Goal: Book appointment/travel/reservation

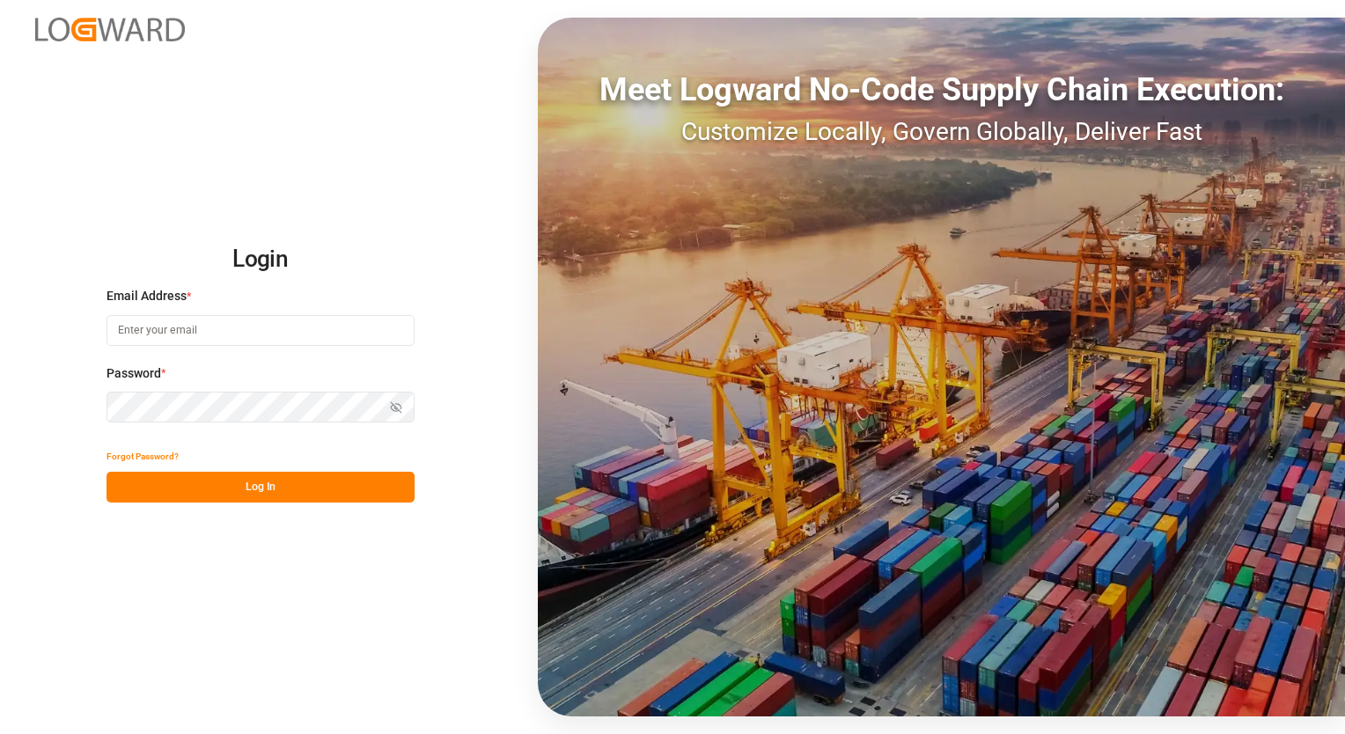
type input "[EMAIL_ADDRESS][PERSON_NAME][DOMAIN_NAME]"
click at [239, 484] on button "Log In" at bounding box center [261, 487] width 308 height 31
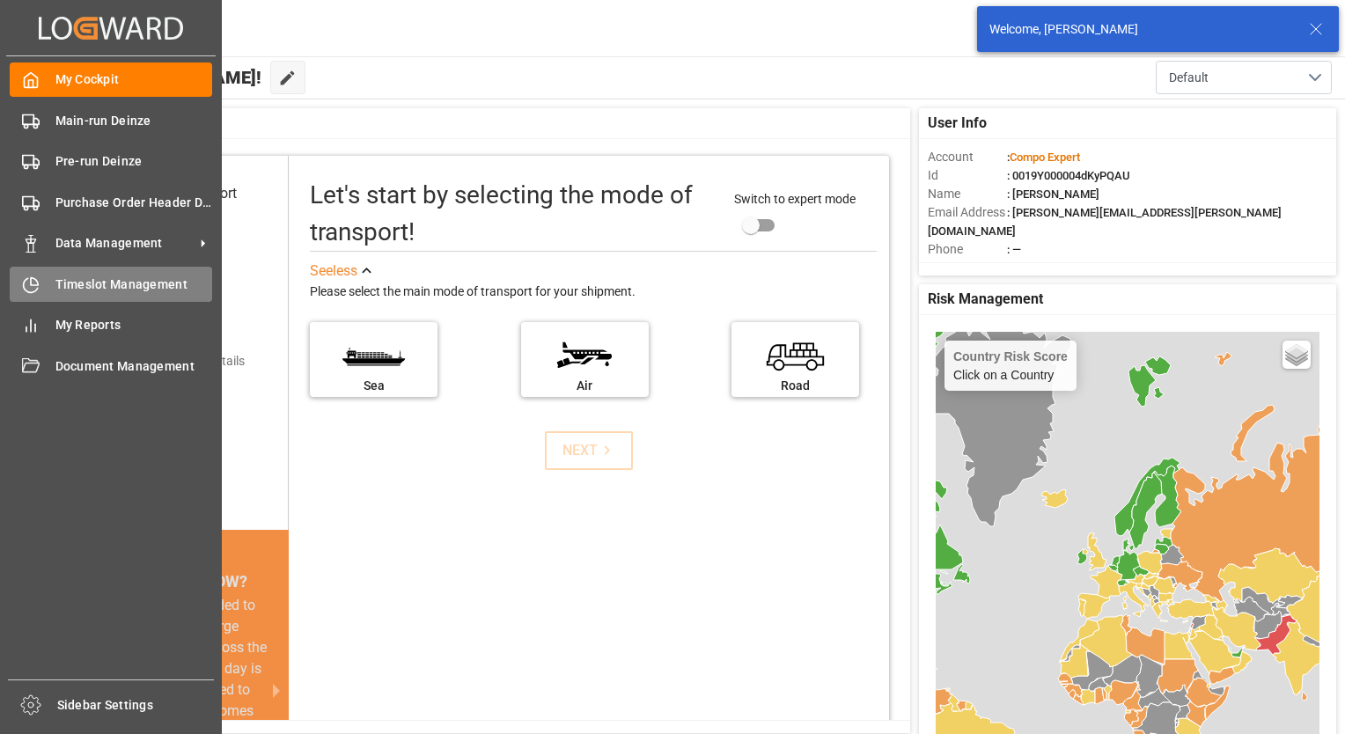
click at [67, 288] on span "Timeslot Management" at bounding box center [134, 285] width 158 height 18
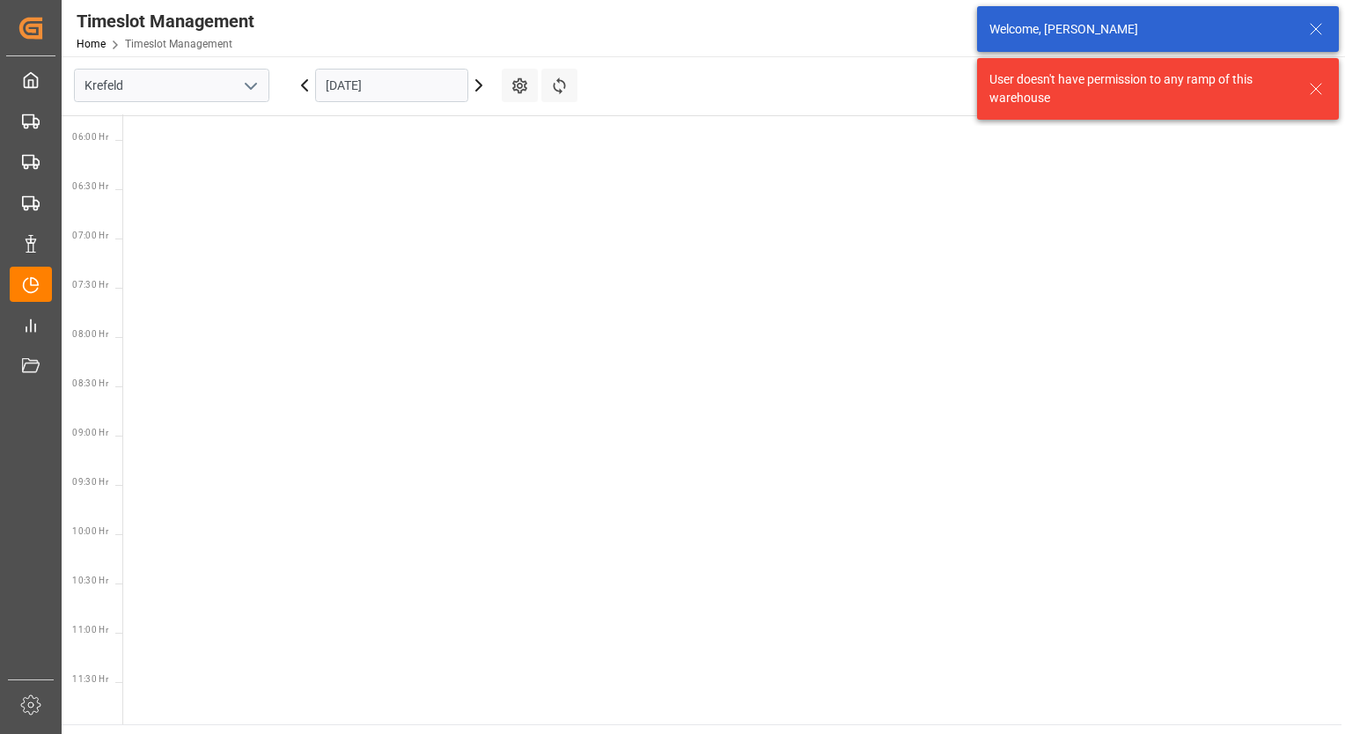
scroll to position [814, 0]
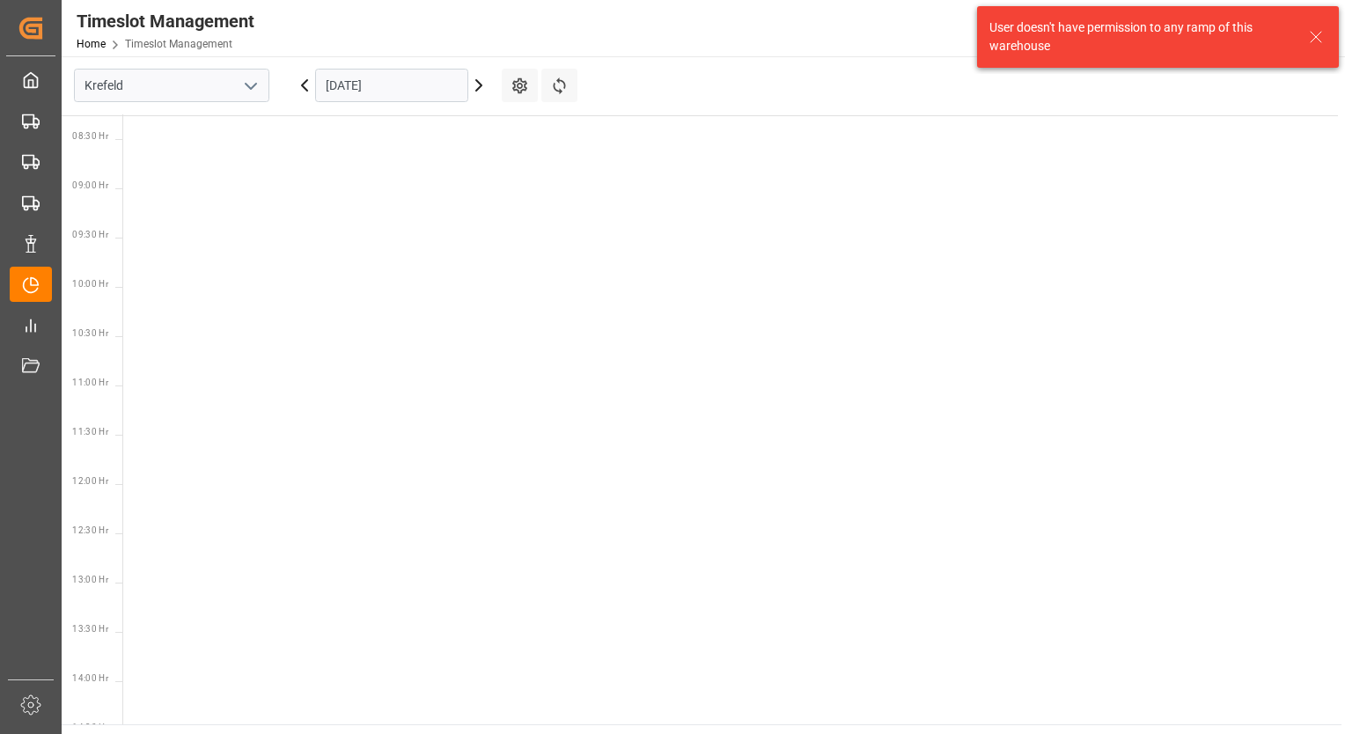
click at [257, 90] on icon "open menu" at bounding box center [250, 86] width 21 height 21
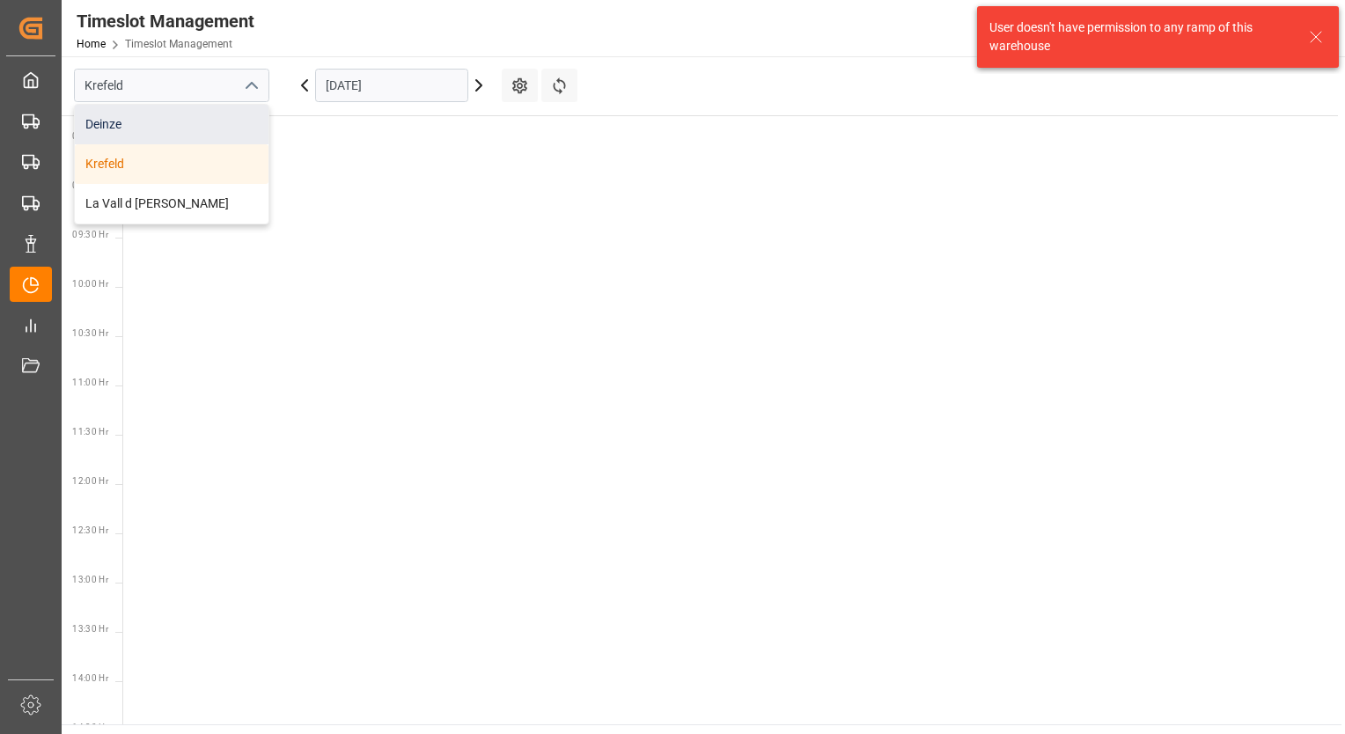
click at [225, 130] on div "Deinze" at bounding box center [172, 125] width 194 height 40
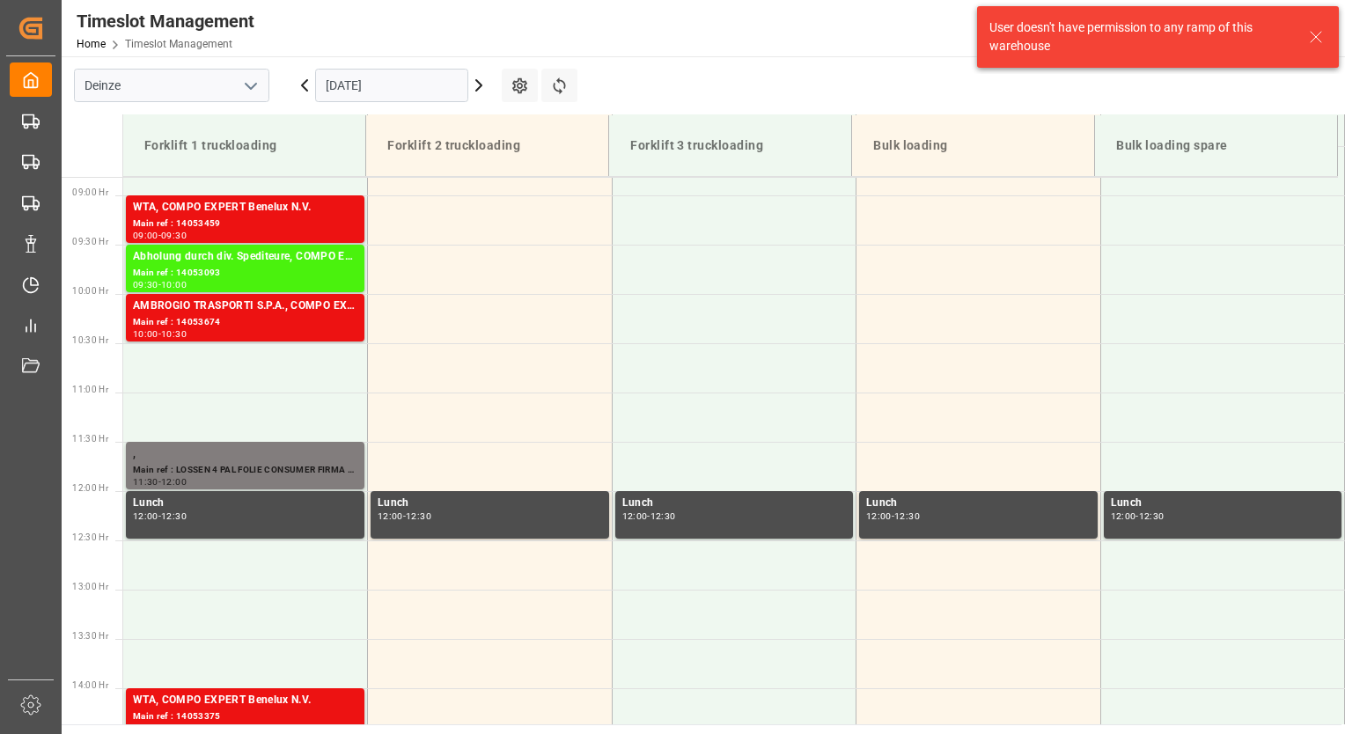
scroll to position [876, 0]
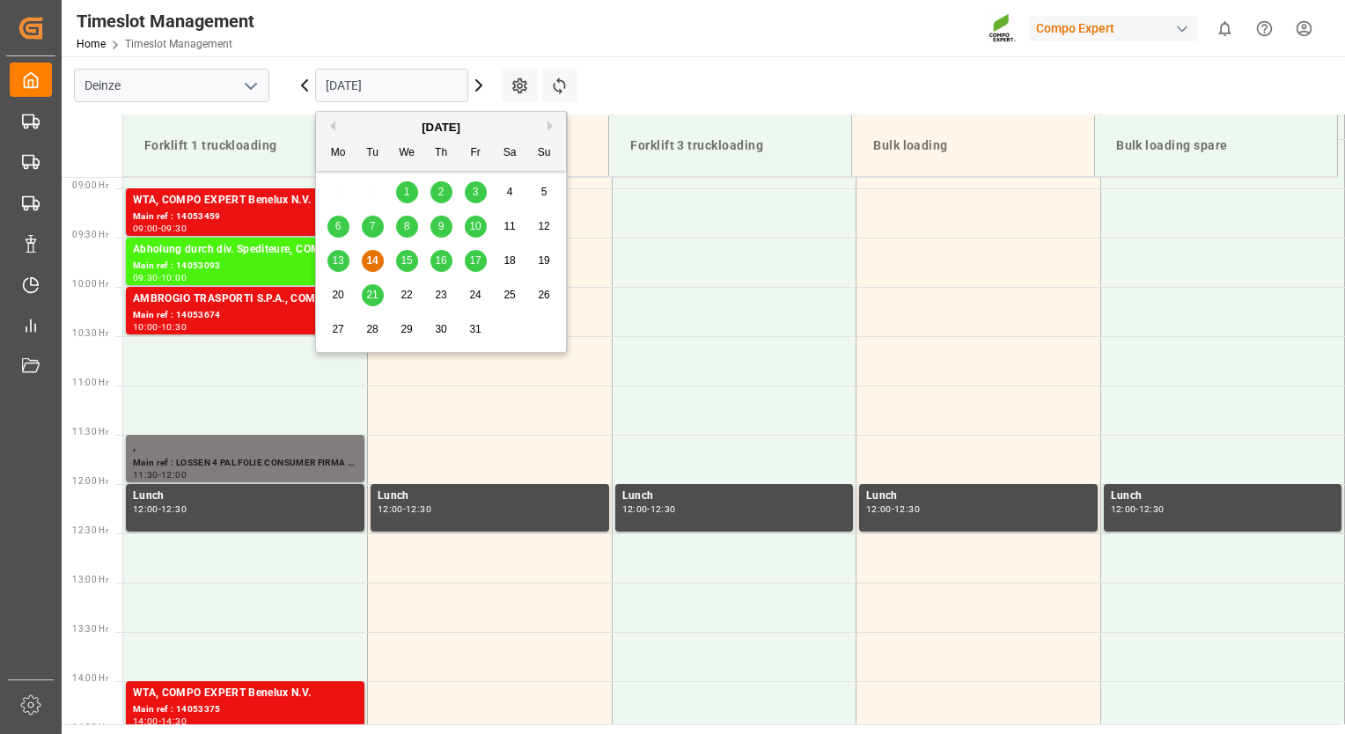
click at [444, 81] on input "[DATE]" at bounding box center [391, 85] width 153 height 33
click at [335, 335] on span "27" at bounding box center [337, 329] width 11 height 12
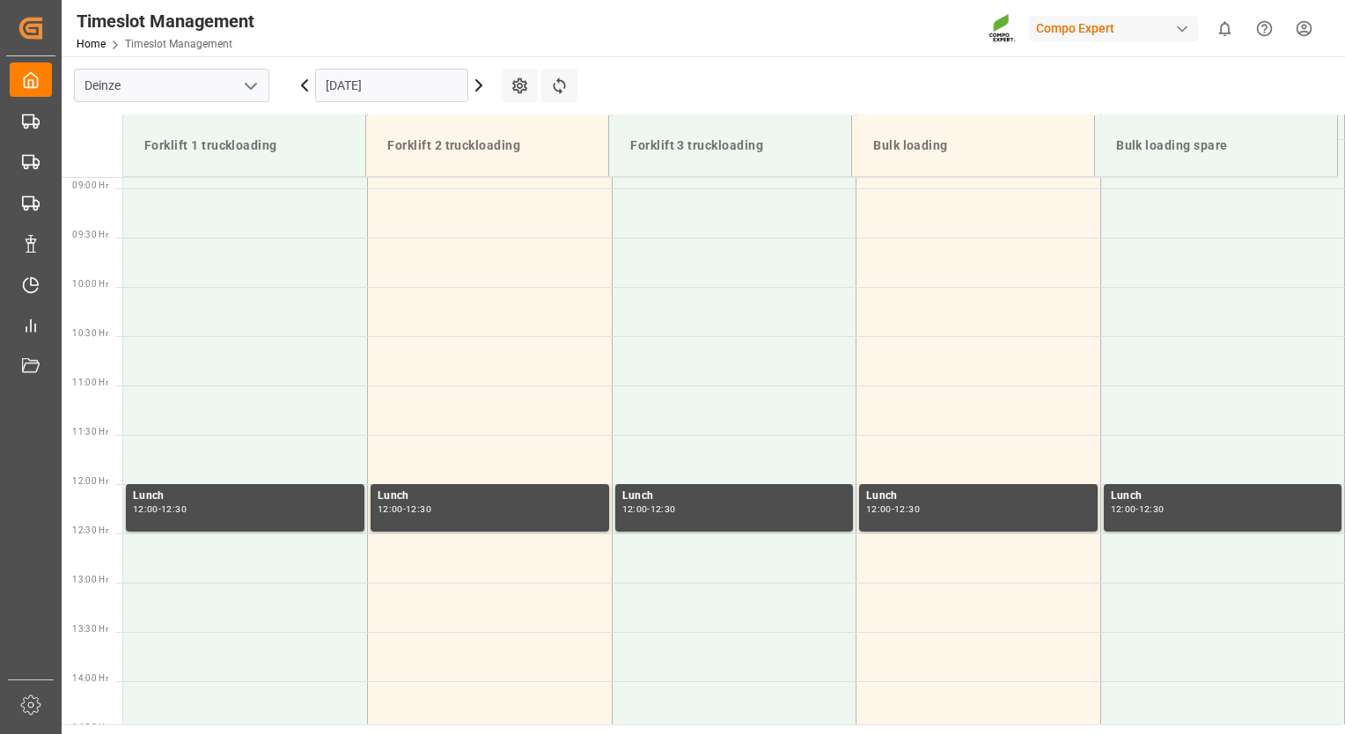
click at [479, 90] on icon at bounding box center [478, 85] width 21 height 21
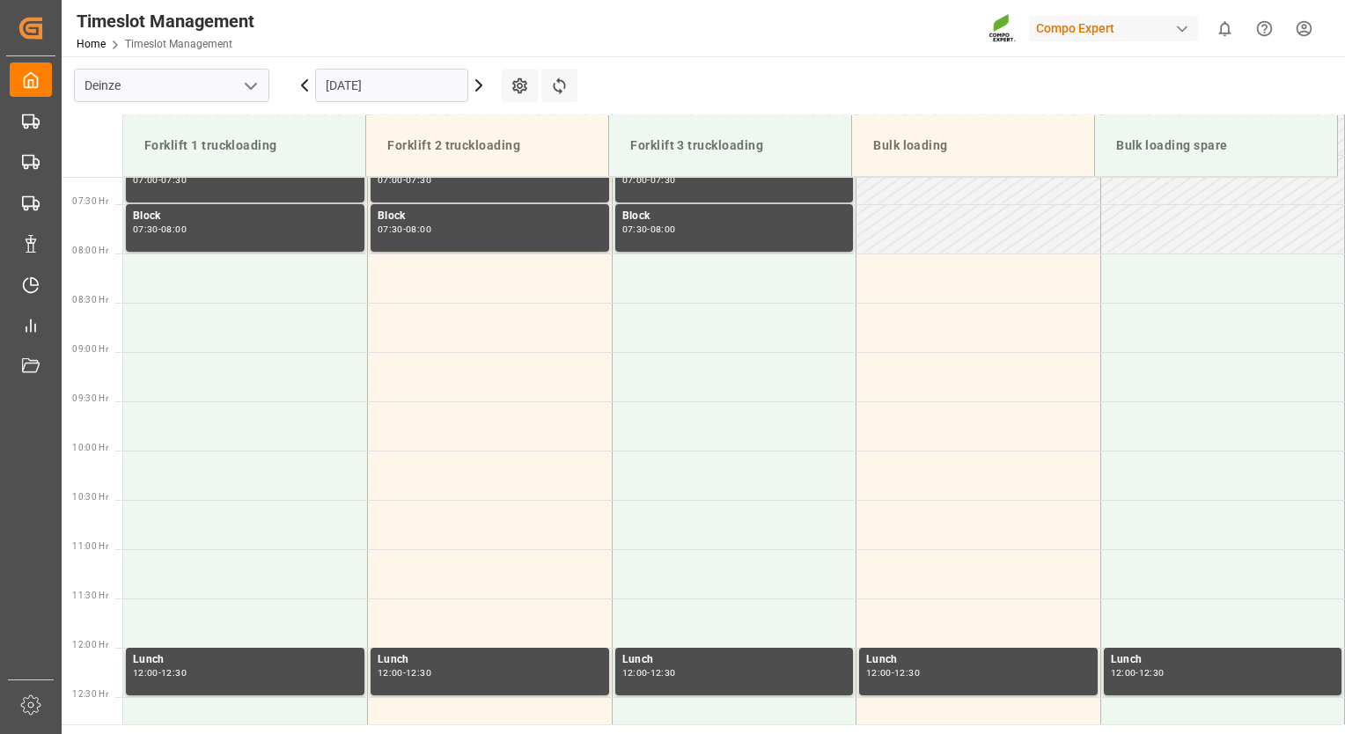
scroll to position [707, 0]
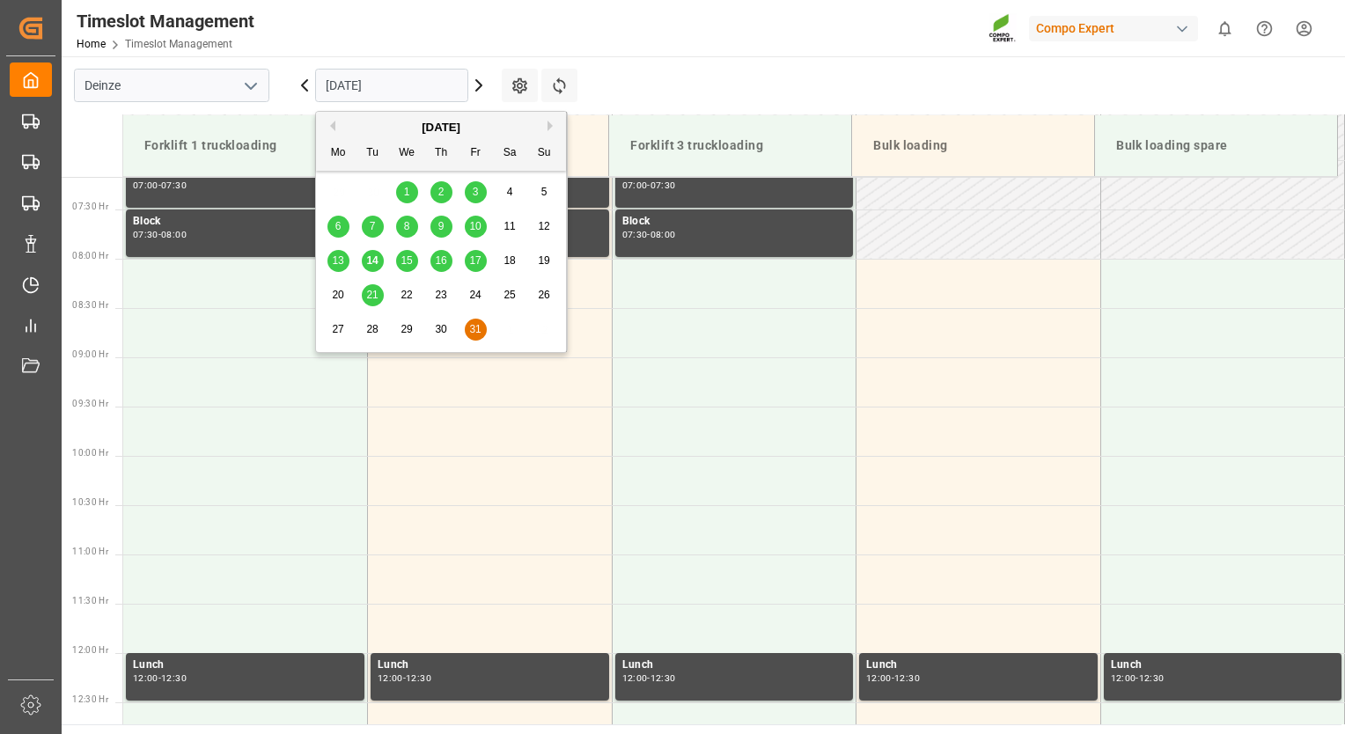
click at [356, 94] on input "[DATE]" at bounding box center [391, 85] width 153 height 33
click at [485, 333] on div "31" at bounding box center [476, 330] width 22 height 21
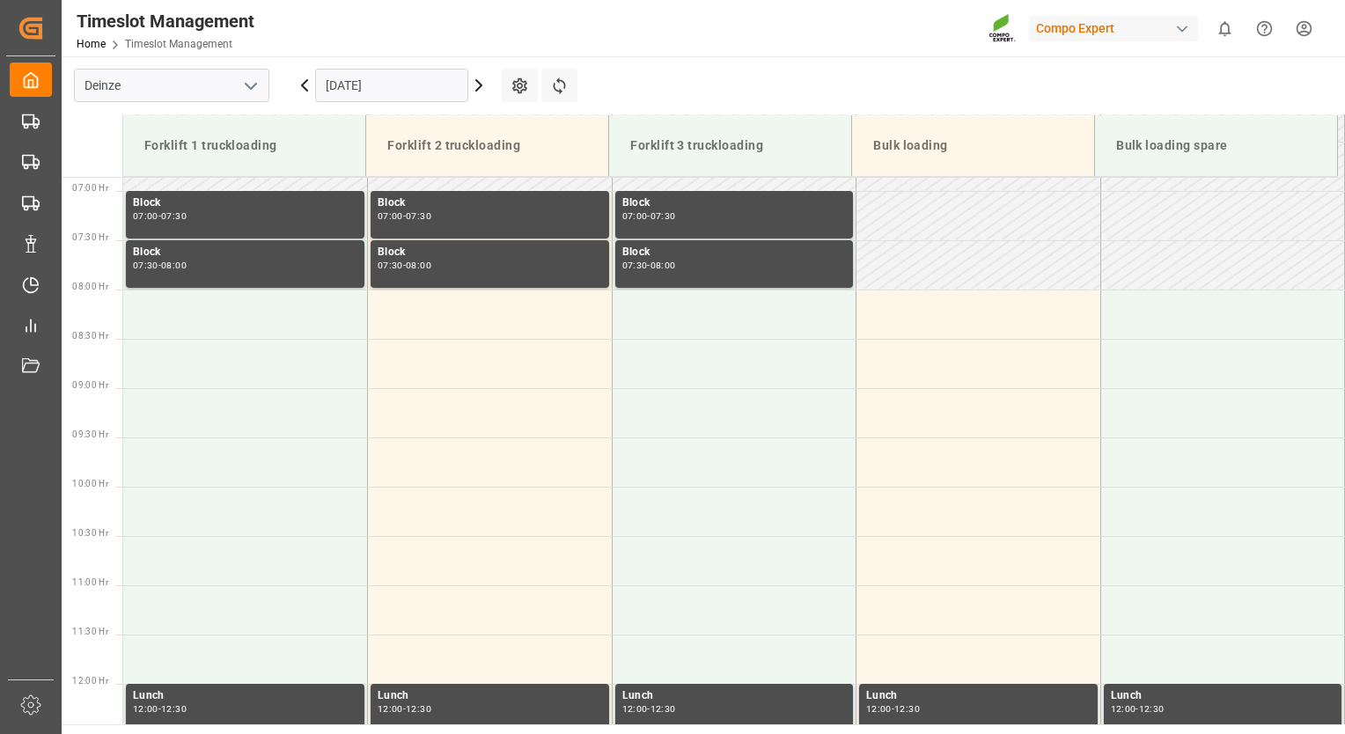
scroll to position [681, 0]
